Goal: Navigation & Orientation: Find specific page/section

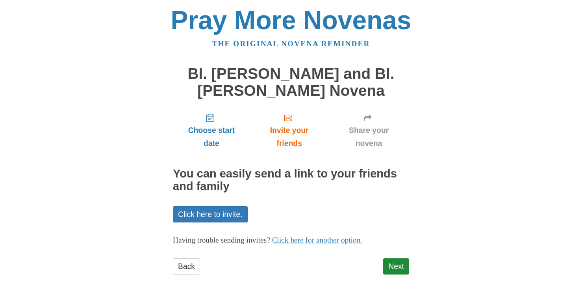
scroll to position [0, 0]
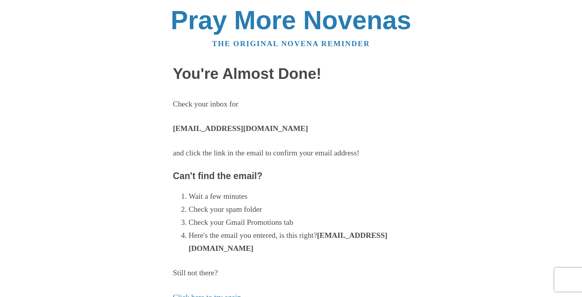
scroll to position [143, 0]
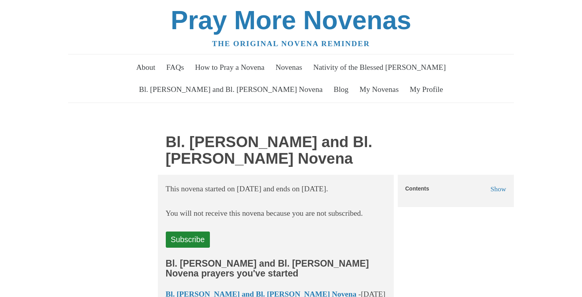
scroll to position [3232, 0]
